Goal: Information Seeking & Learning: Learn about a topic

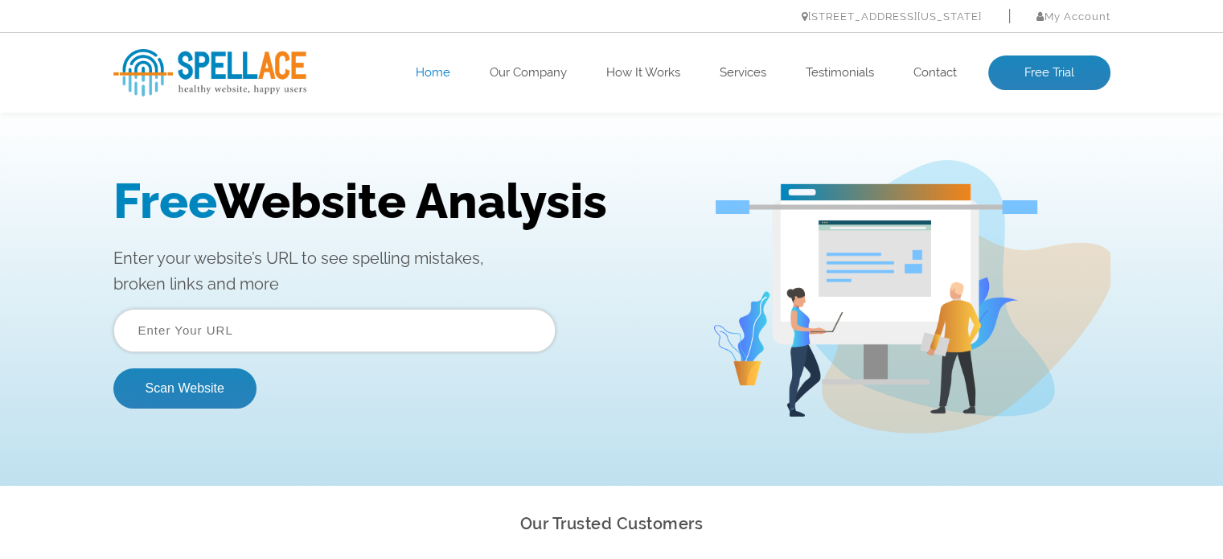
click at [306, 320] on input "text" at bounding box center [334, 330] width 442 height 43
type input "https://emtel.group/"
click at [211, 399] on button "Scan Website" at bounding box center [184, 388] width 143 height 40
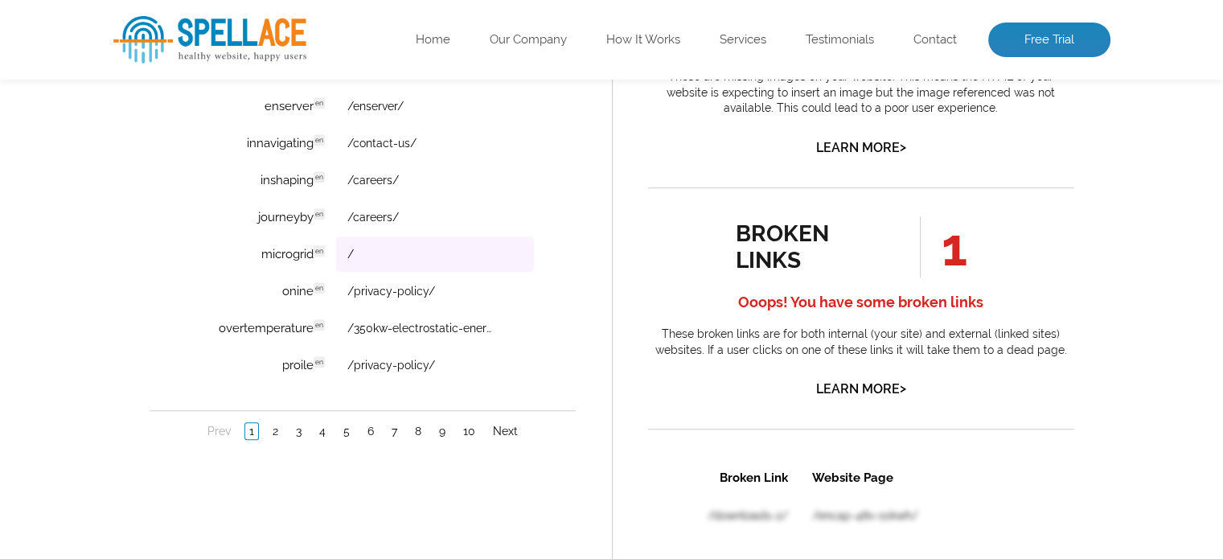
scroll to position [1126, 0]
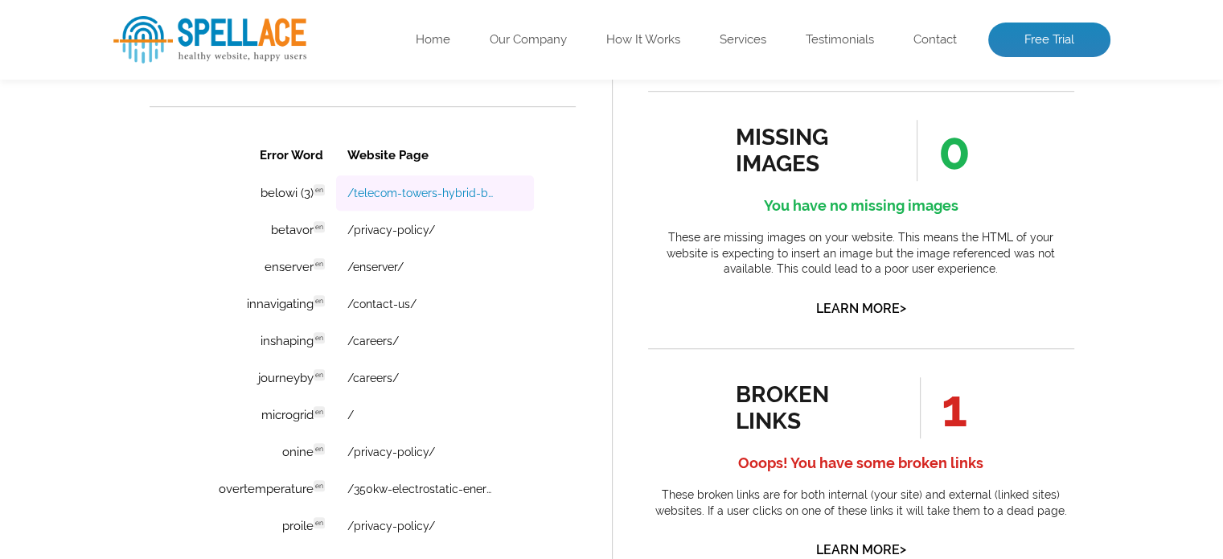
click at [466, 192] on link "/telecom-towers-hybrid-backup-solar-hybrid-application-case-study/" at bounding box center [421, 193] width 149 height 13
click at [412, 228] on link "/privacy-policy/" at bounding box center [391, 230] width 88 height 13
click at [419, 193] on link "/telecom-towers-hybrid-backup-solar-hybrid-application-case-study/" at bounding box center [421, 193] width 149 height 13
click at [390, 264] on link "/enserver/" at bounding box center [375, 267] width 56 height 13
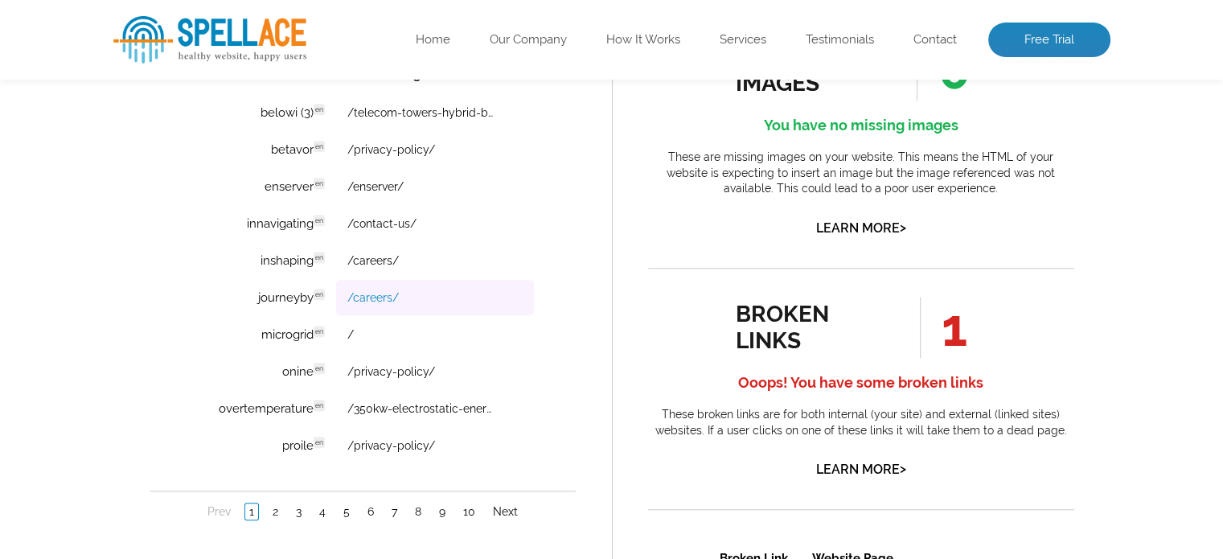
click at [378, 295] on link "/careers/" at bounding box center [372, 297] width 51 height 13
click at [434, 409] on link "/350kw-electrostatic-energy-storage-system-deployed-for-data-center-backup/" at bounding box center [421, 408] width 149 height 13
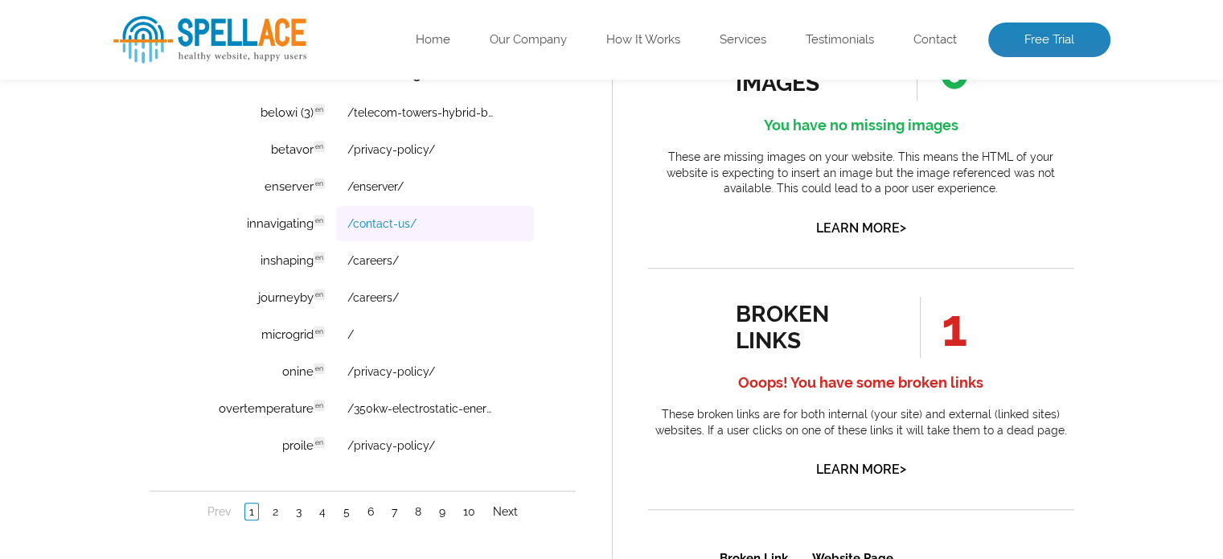
click at [392, 219] on link "/contact-us/" at bounding box center [381, 223] width 69 height 13
